Goal: Transaction & Acquisition: Purchase product/service

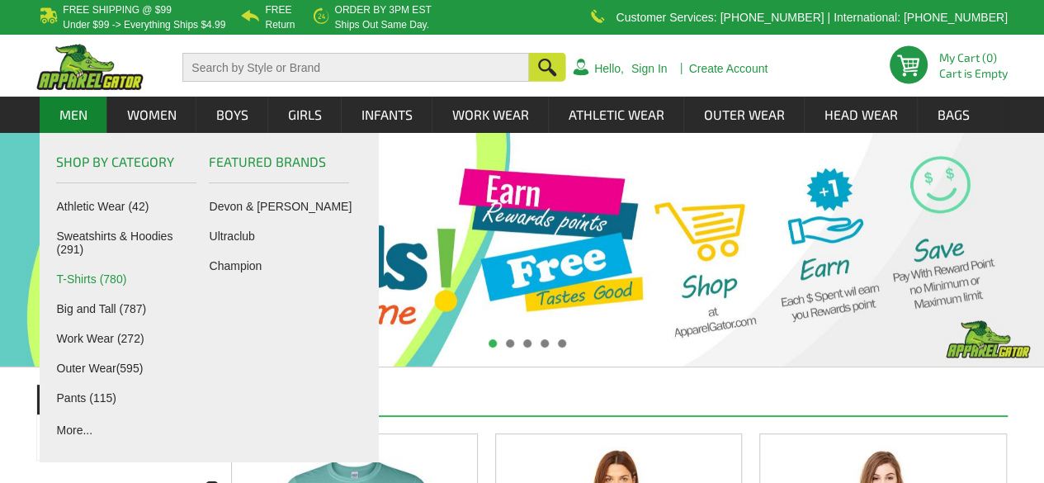
click at [89, 281] on link "T-Shirts (780)" at bounding box center [129, 278] width 145 height 13
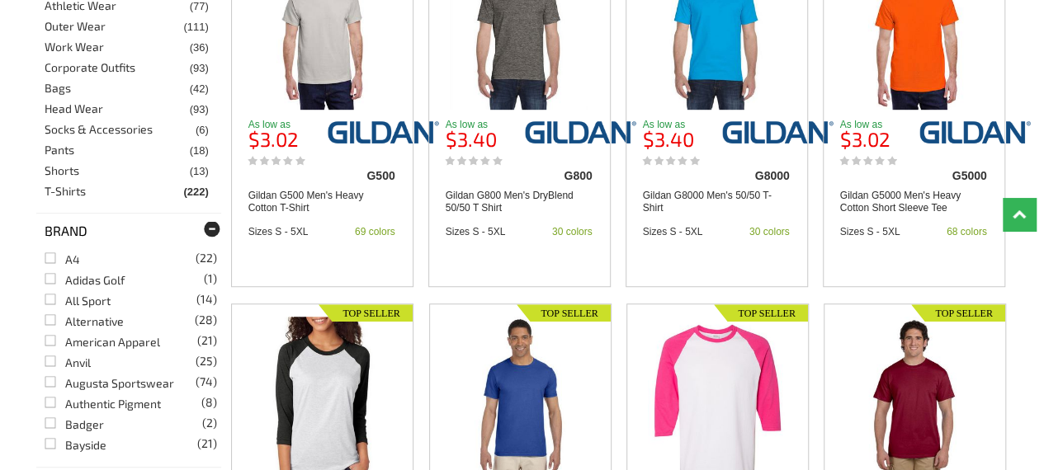
scroll to position [180, 0]
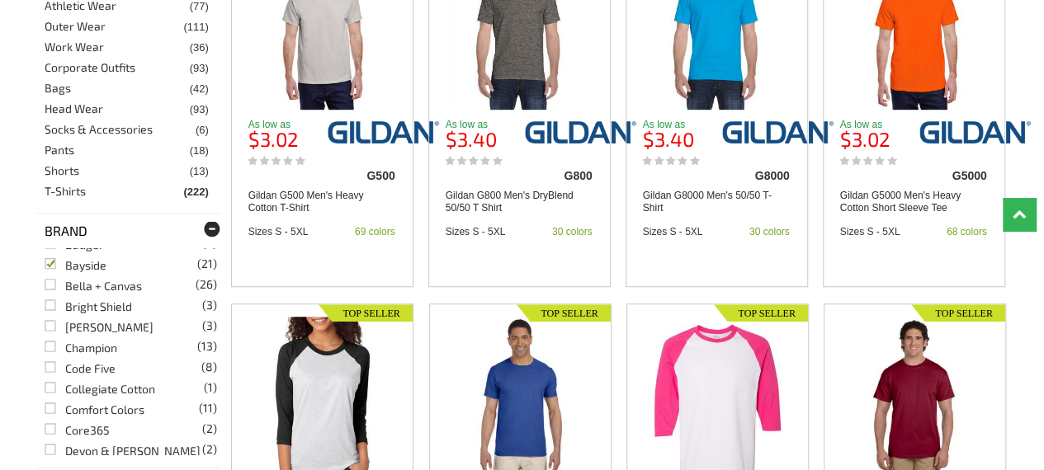
click at [46, 267] on link "Bayside (21)" at bounding box center [76, 265] width 62 height 14
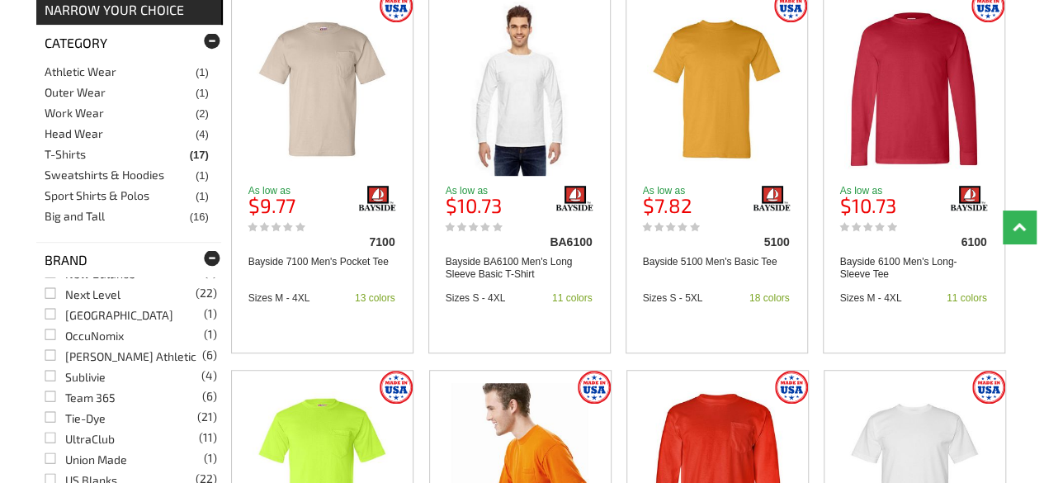
scroll to position [637, 0]
click at [83, 432] on link "UltraClub (11)" at bounding box center [80, 435] width 70 height 14
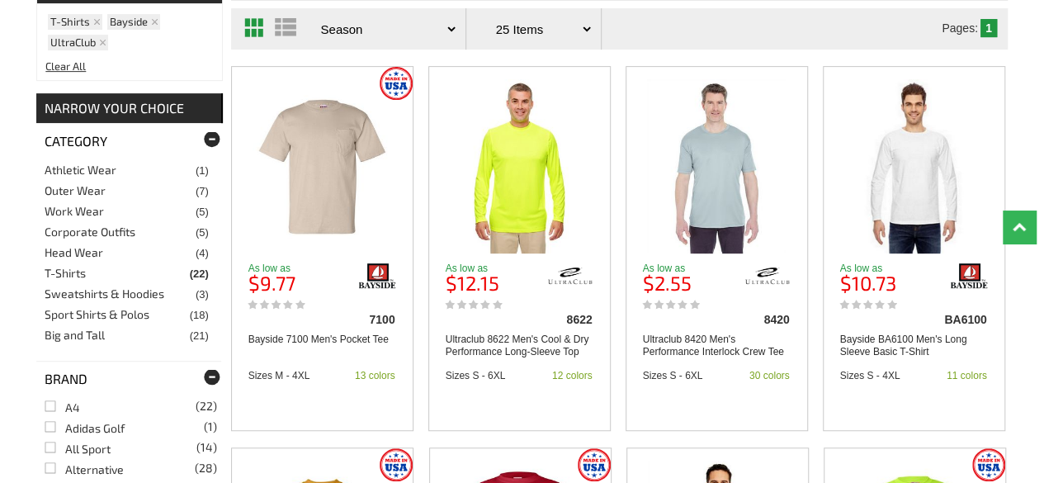
scroll to position [131, 0]
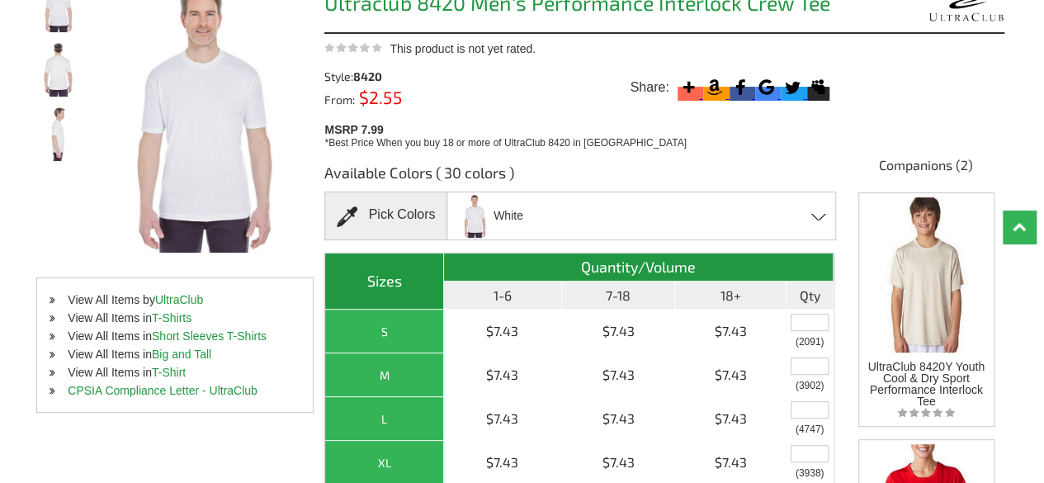
scroll to position [267, 0]
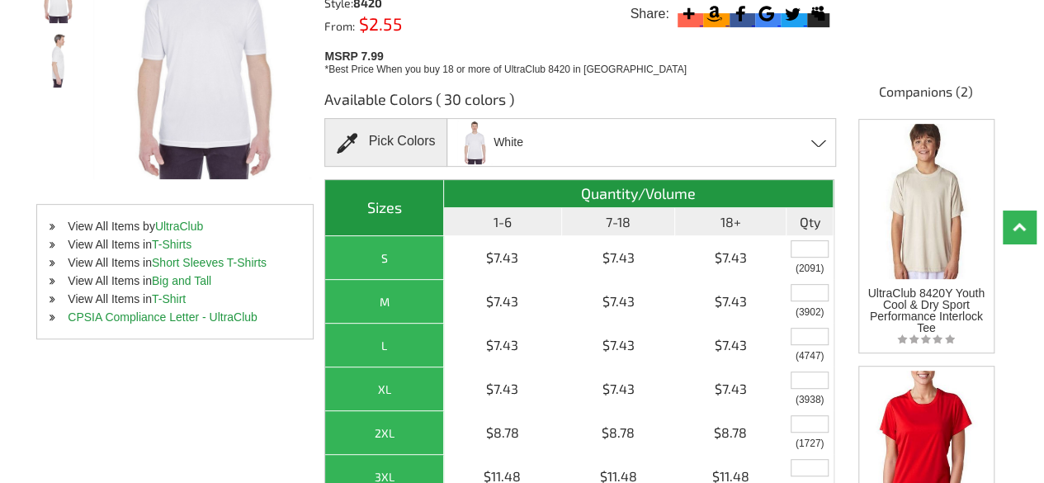
click at [728, 131] on div "White Azalea - Closeout Black Bright Orange Bright Yellow Butter - Closeout Car…" at bounding box center [640, 142] width 389 height 49
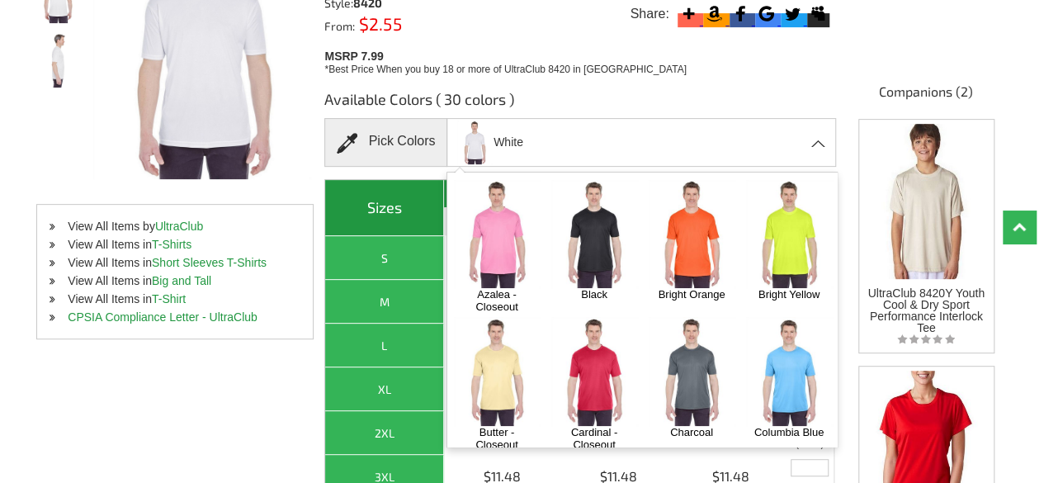
click at [597, 248] on img at bounding box center [594, 234] width 87 height 108
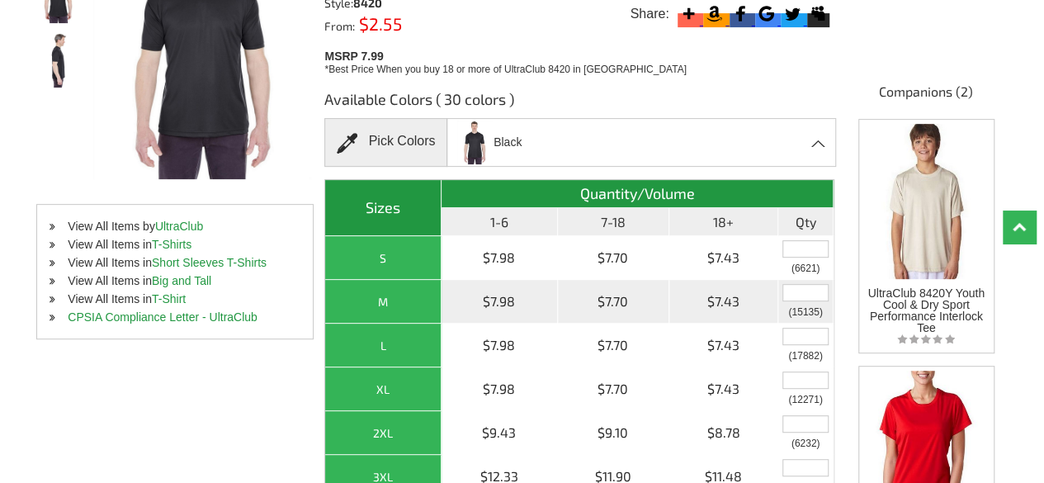
click at [810, 290] on input "text" at bounding box center [805, 292] width 46 height 17
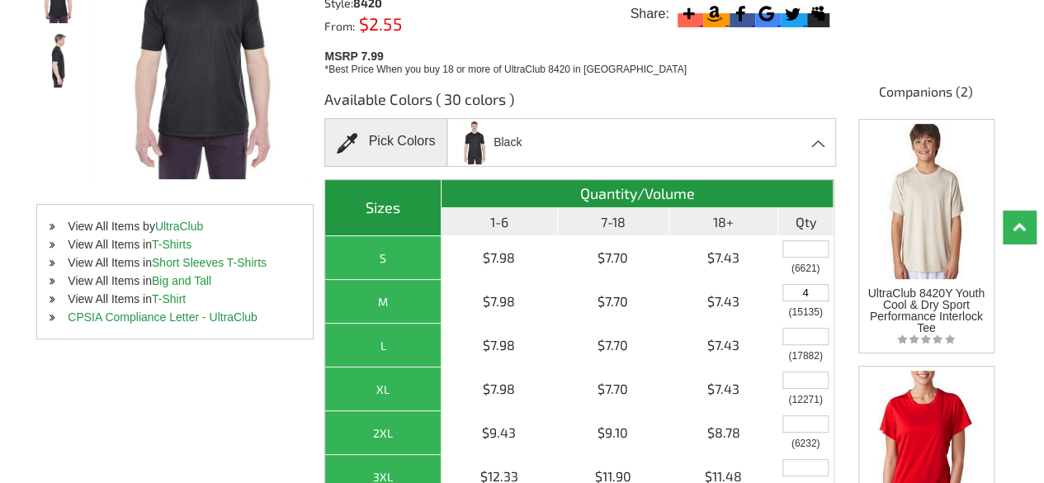
type input "4"
click at [808, 71] on div "MSRP 7.99 *Best Price When you buy 18 or more of UltraClub 8420 in Azalea" at bounding box center [581, 60] width 515 height 31
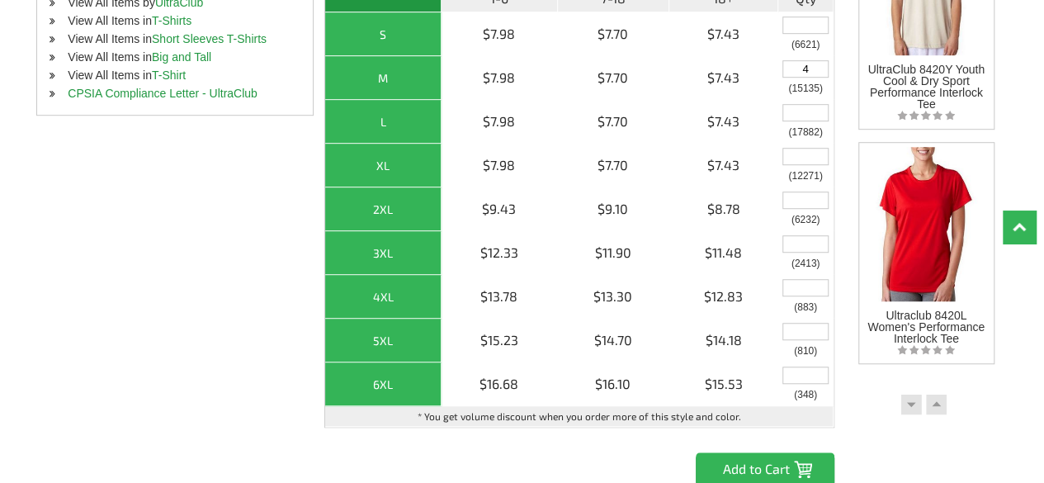
scroll to position [484, 0]
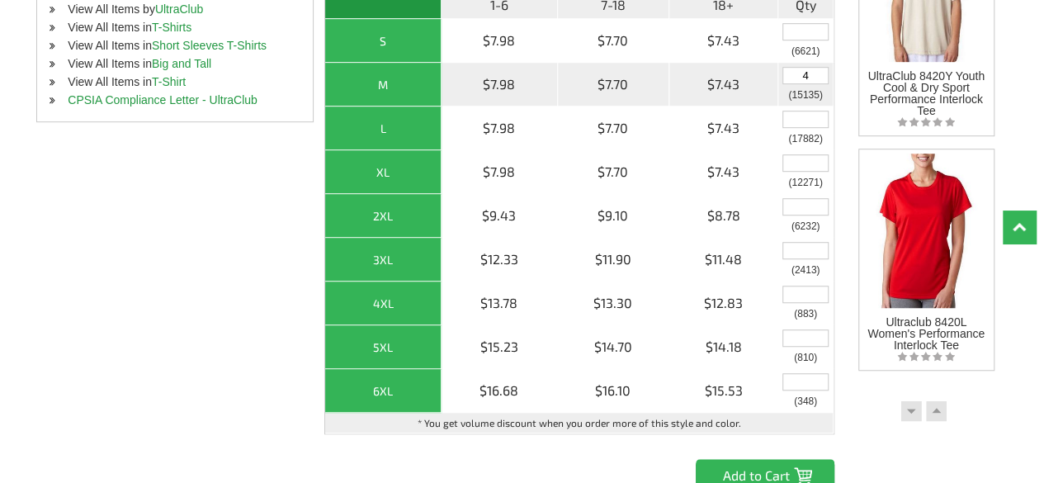
click at [810, 67] on input "4" at bounding box center [805, 75] width 46 height 17
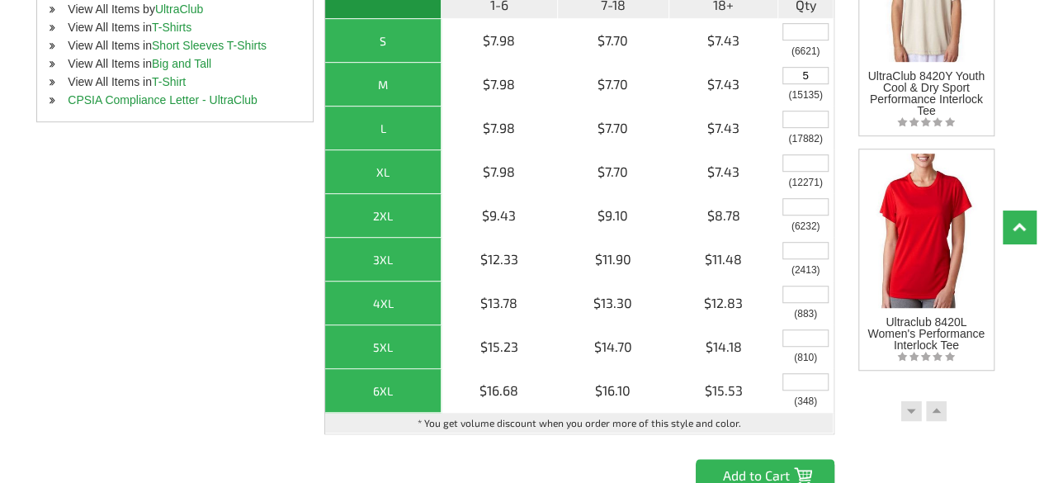
type input "5"
click at [748, 459] on input "Add to Cart" at bounding box center [765, 475] width 139 height 33
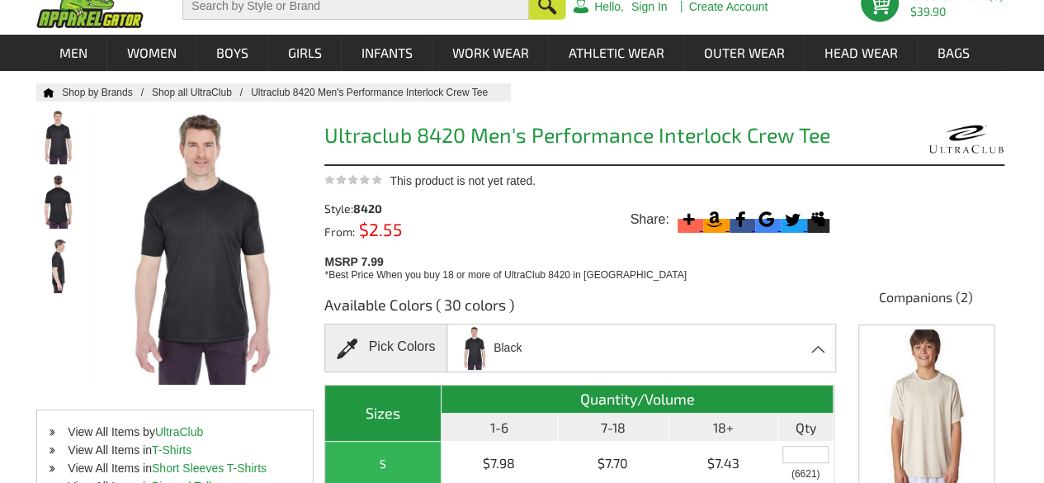
scroll to position [0, 0]
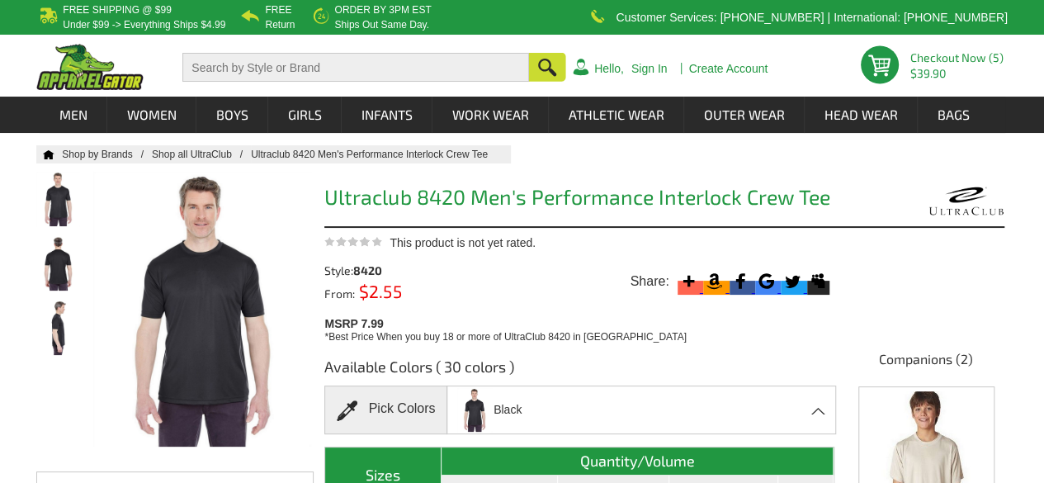
click at [928, 55] on link "Checkout Now (5)" at bounding box center [956, 57] width 93 height 14
